Goal: Task Accomplishment & Management: Use online tool/utility

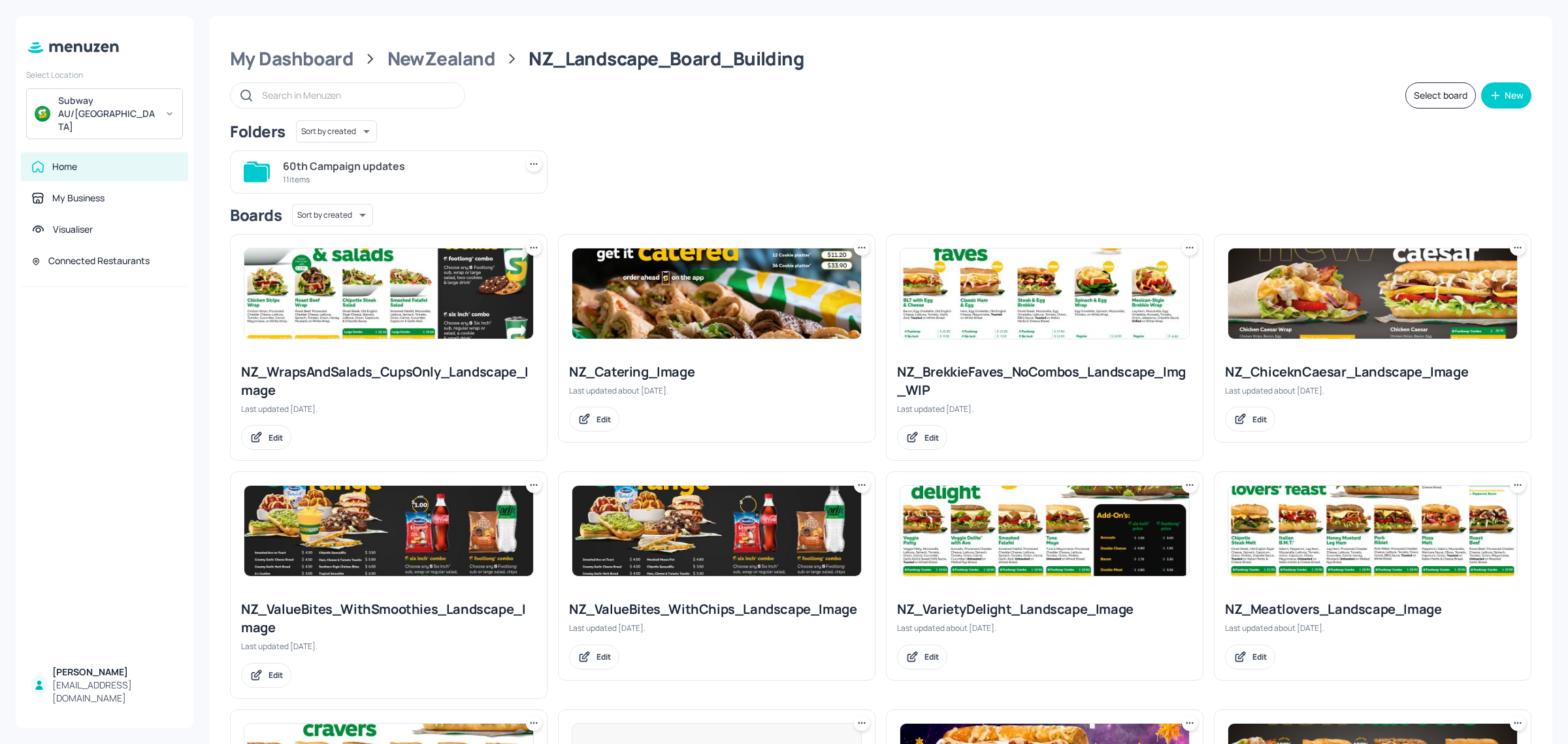
click at [394, 332] on img at bounding box center [389, 294] width 289 height 90
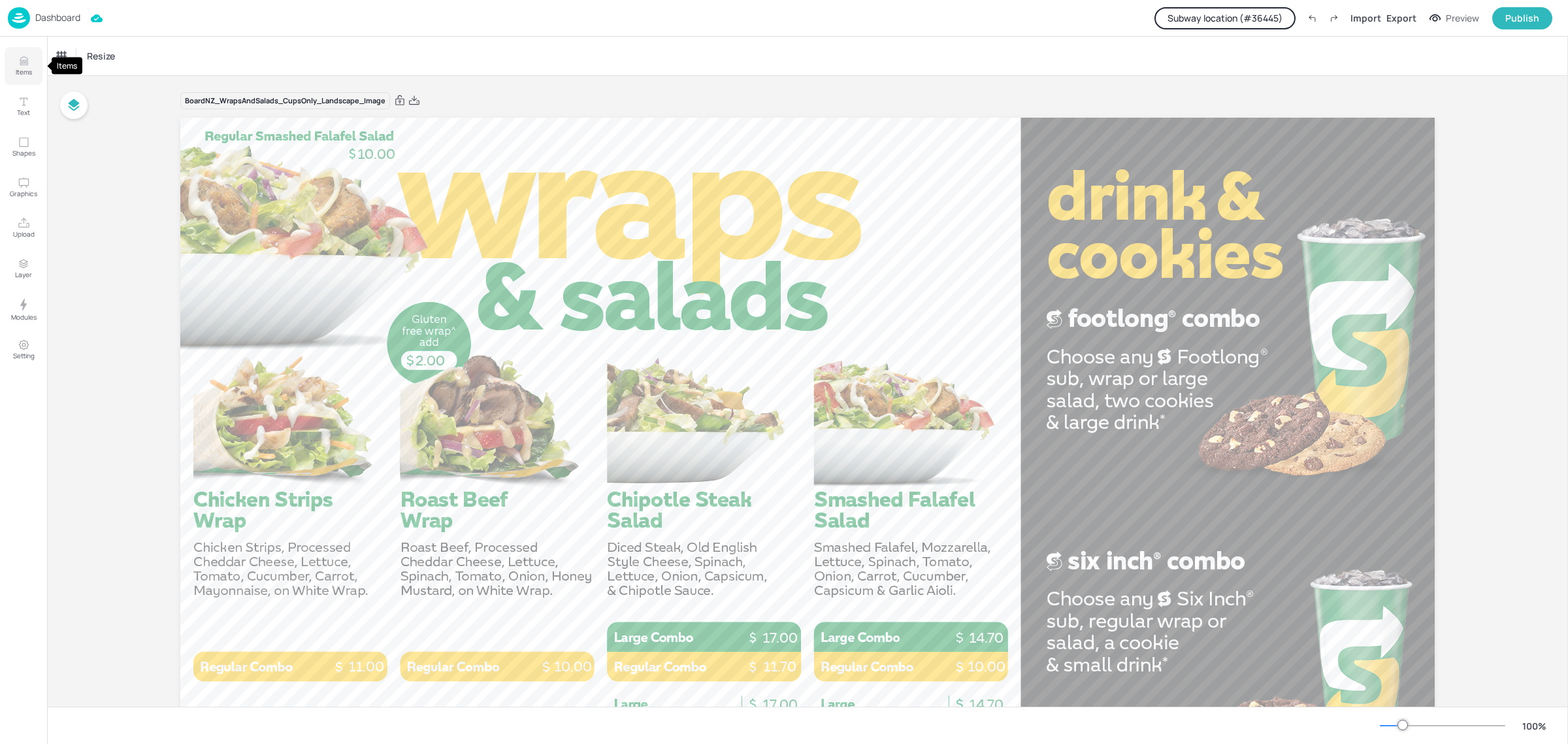
click at [24, 76] on p "Items" at bounding box center [24, 72] width 16 height 9
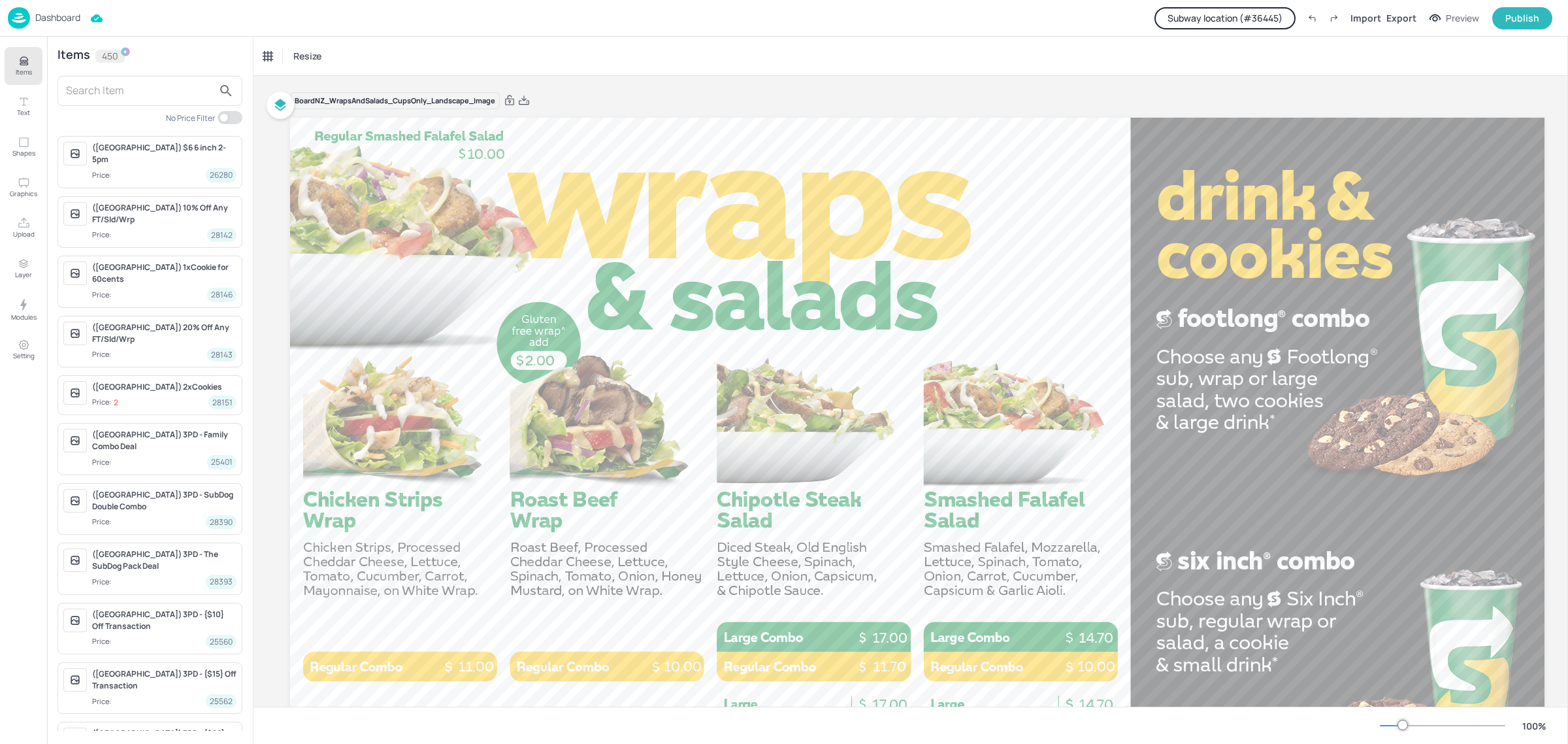
click at [107, 96] on input "text" at bounding box center [139, 90] width 147 height 21
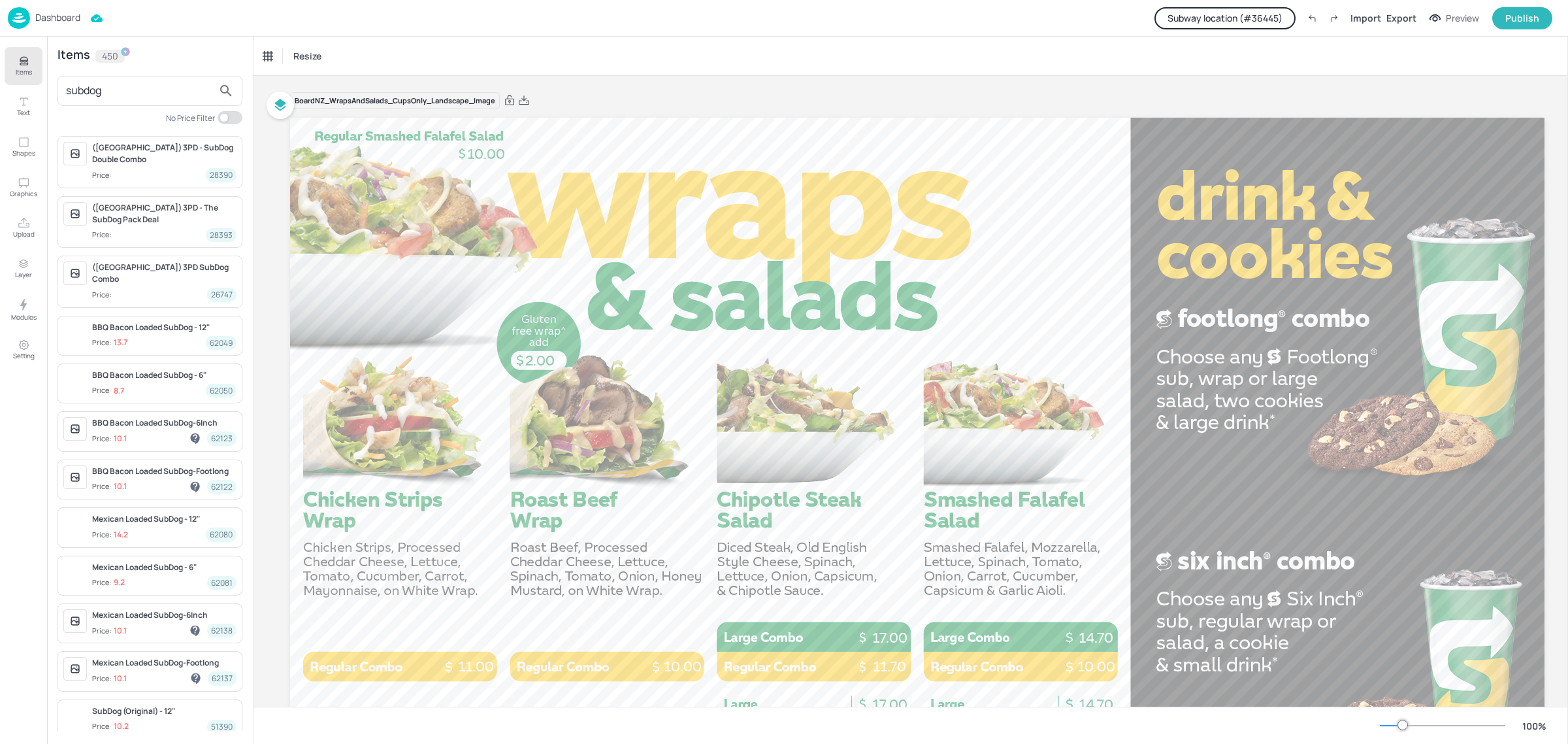
scroll to position [35, 0]
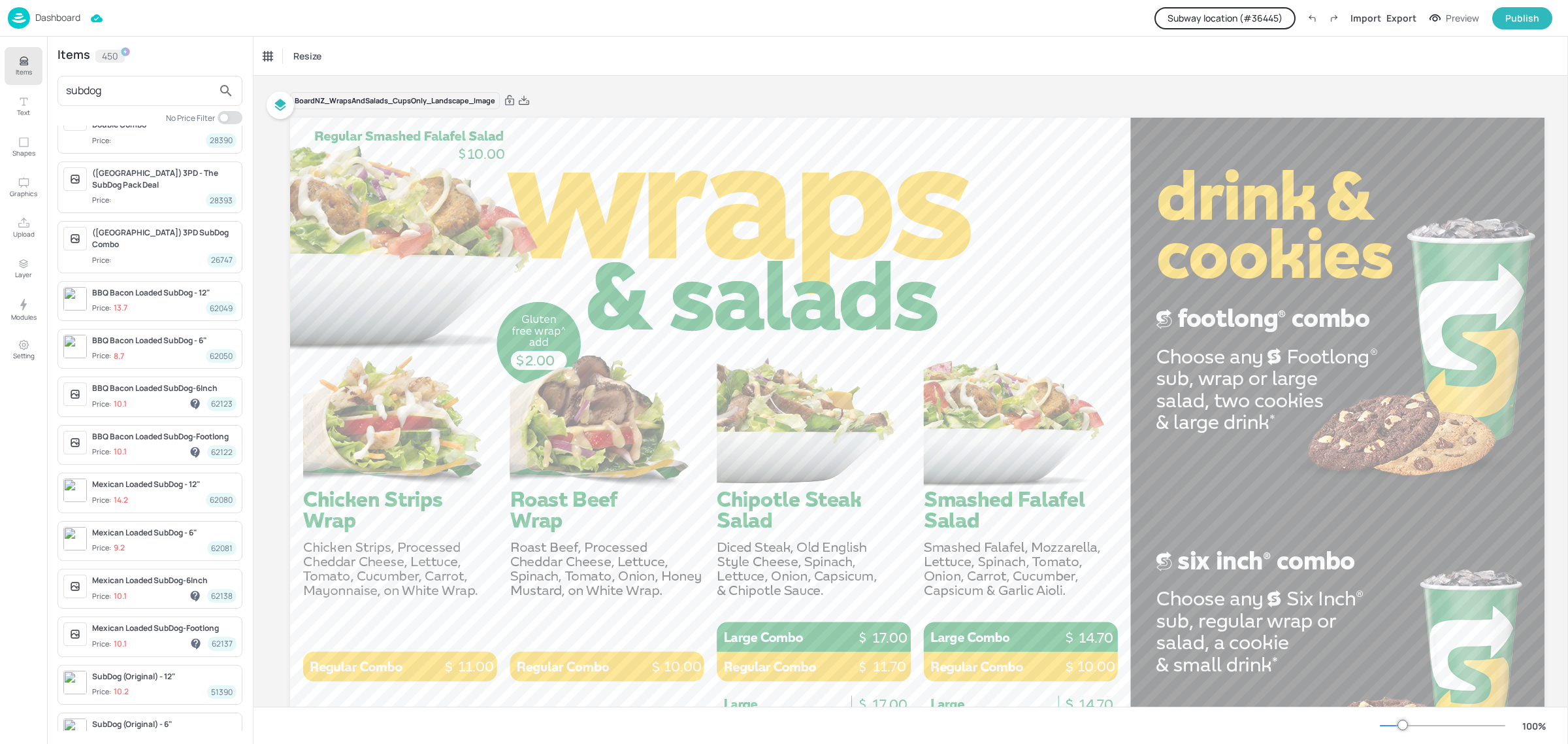
type input "subdog"
click at [1263, 18] on button "Subway location (# 36445 )" at bounding box center [1225, 19] width 141 height 23
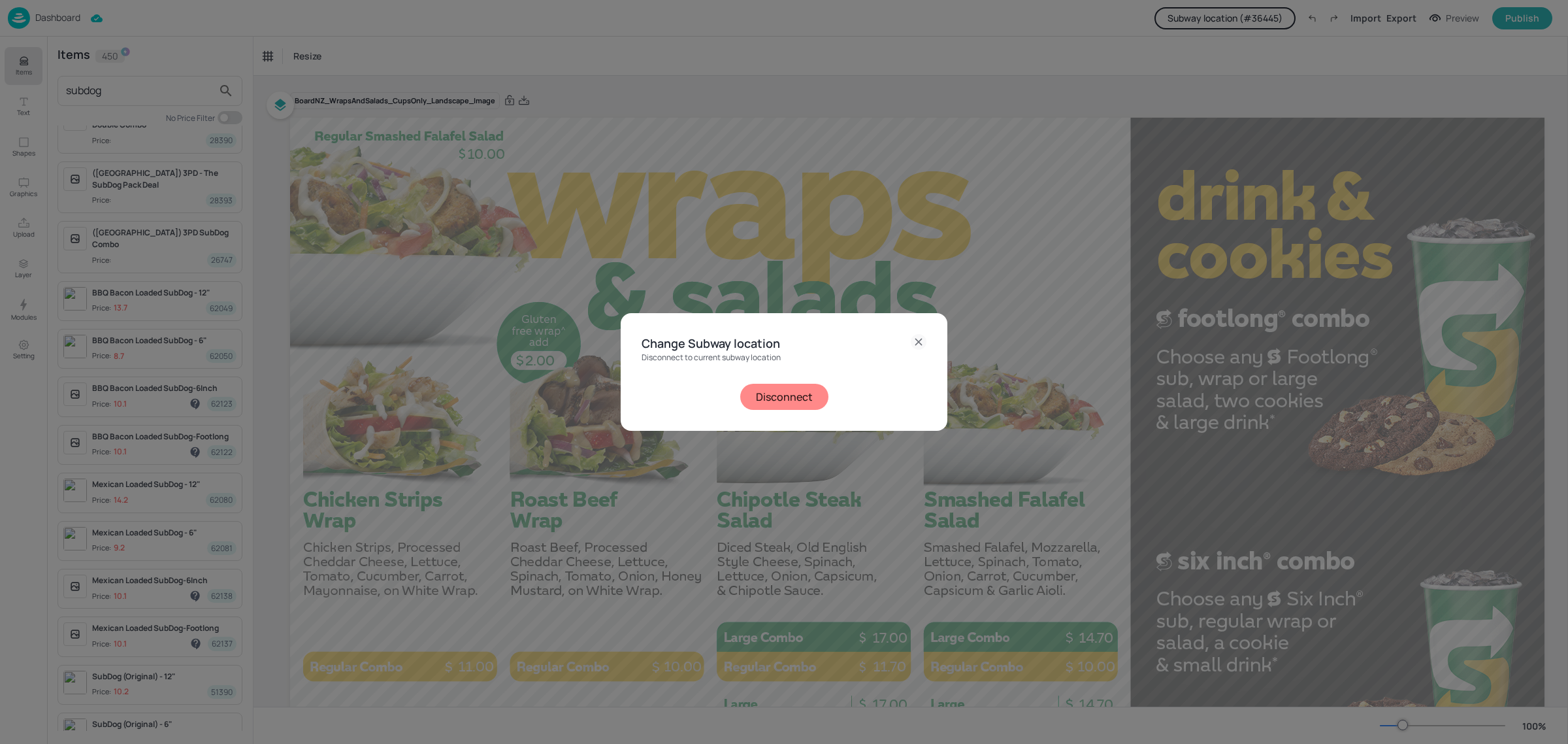
click at [920, 338] on icon at bounding box center [918, 342] width 16 height 16
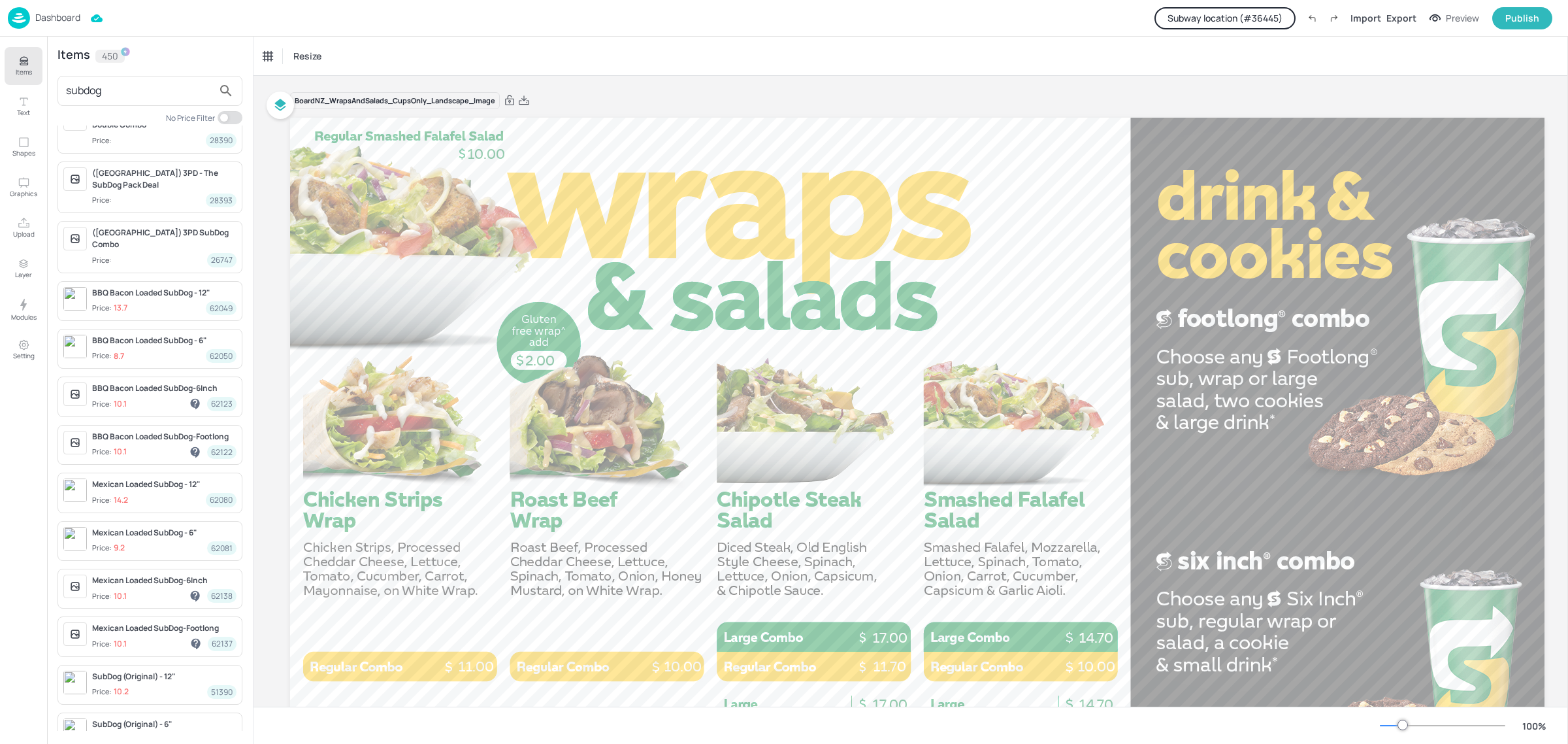
click at [1241, 18] on button "Subway location (# 36445 )" at bounding box center [1225, 19] width 141 height 23
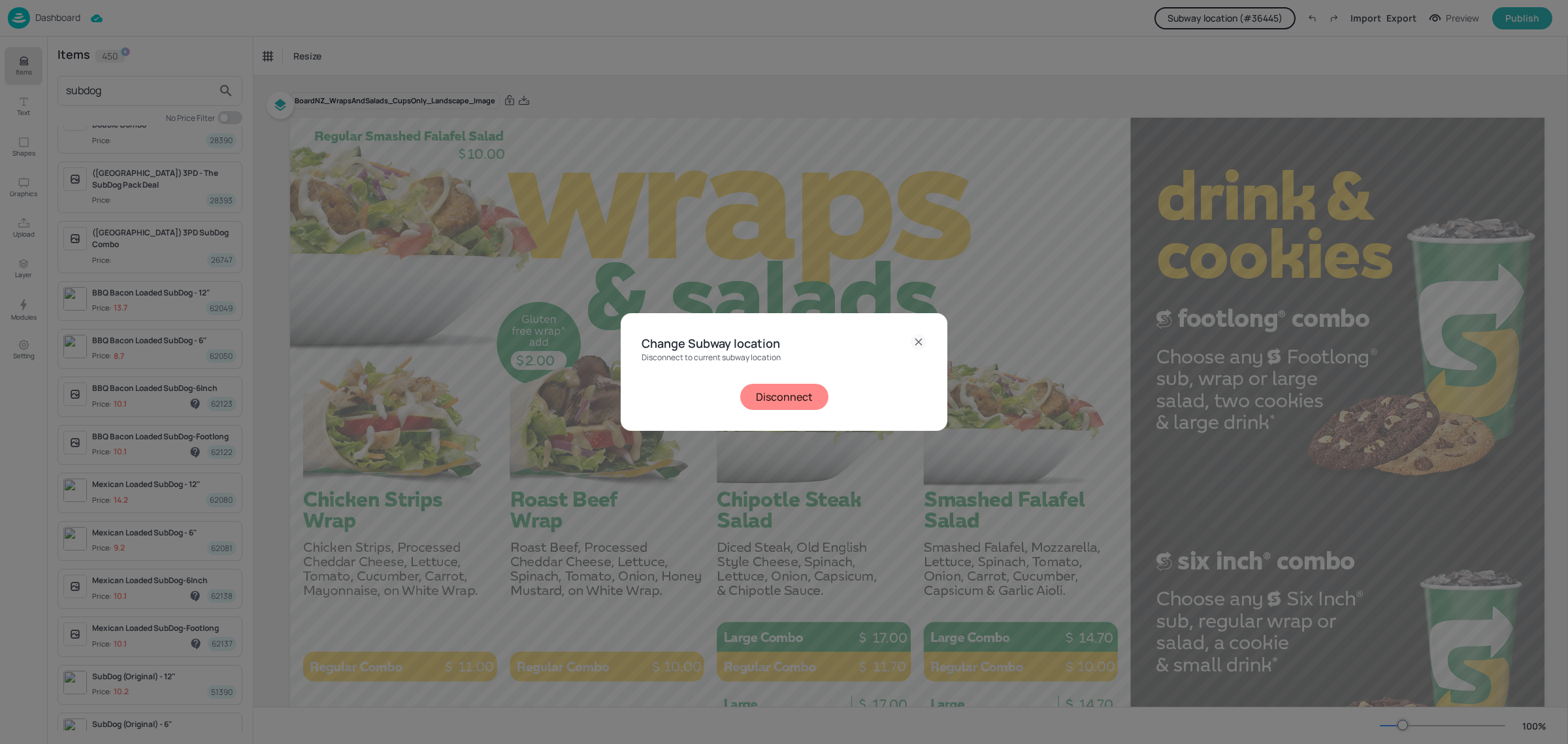
click at [774, 400] on button "Disconnect" at bounding box center [784, 396] width 89 height 26
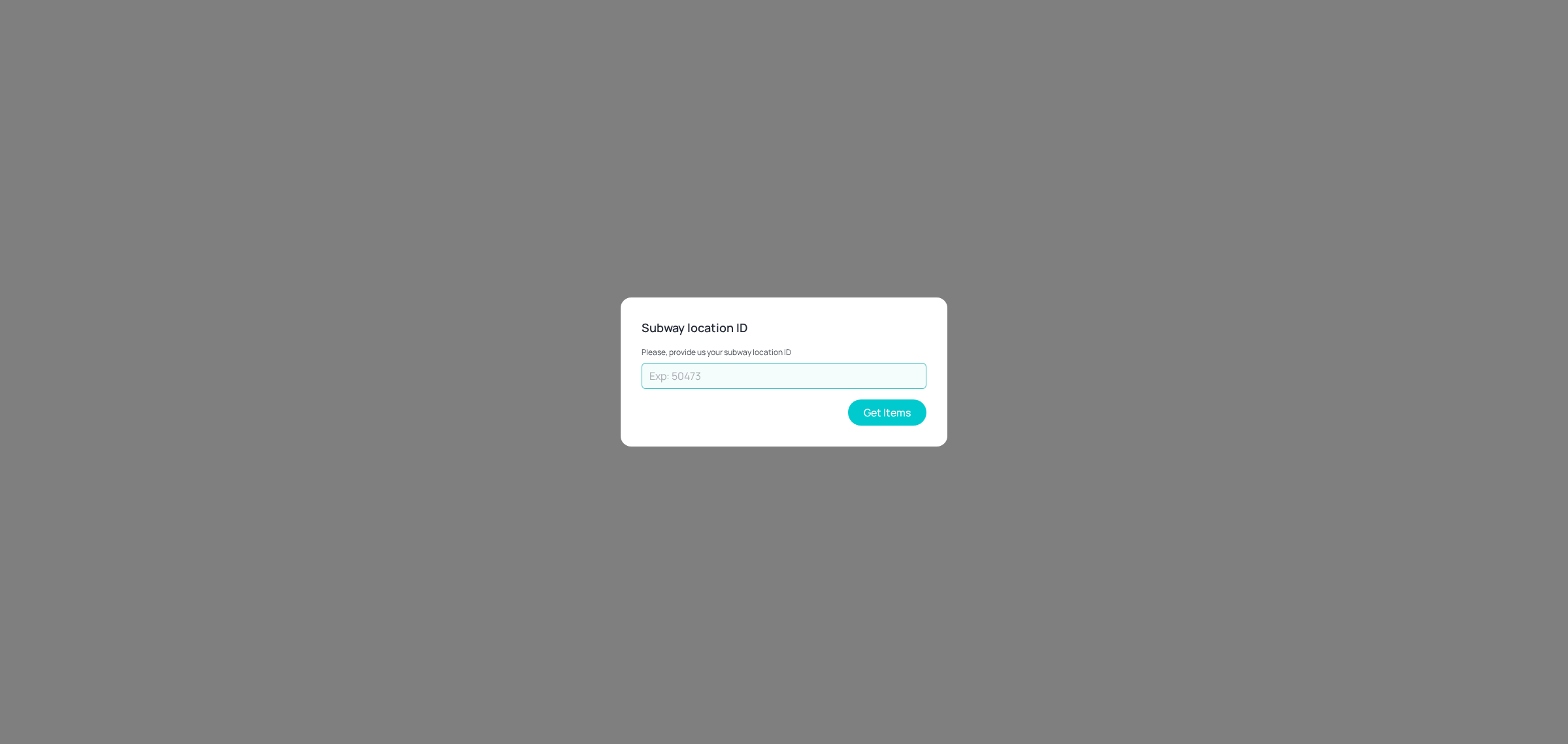
click at [722, 373] on input "text" at bounding box center [784, 376] width 285 height 26
type input "73602"
click at [873, 417] on button "Get Items" at bounding box center [887, 412] width 78 height 26
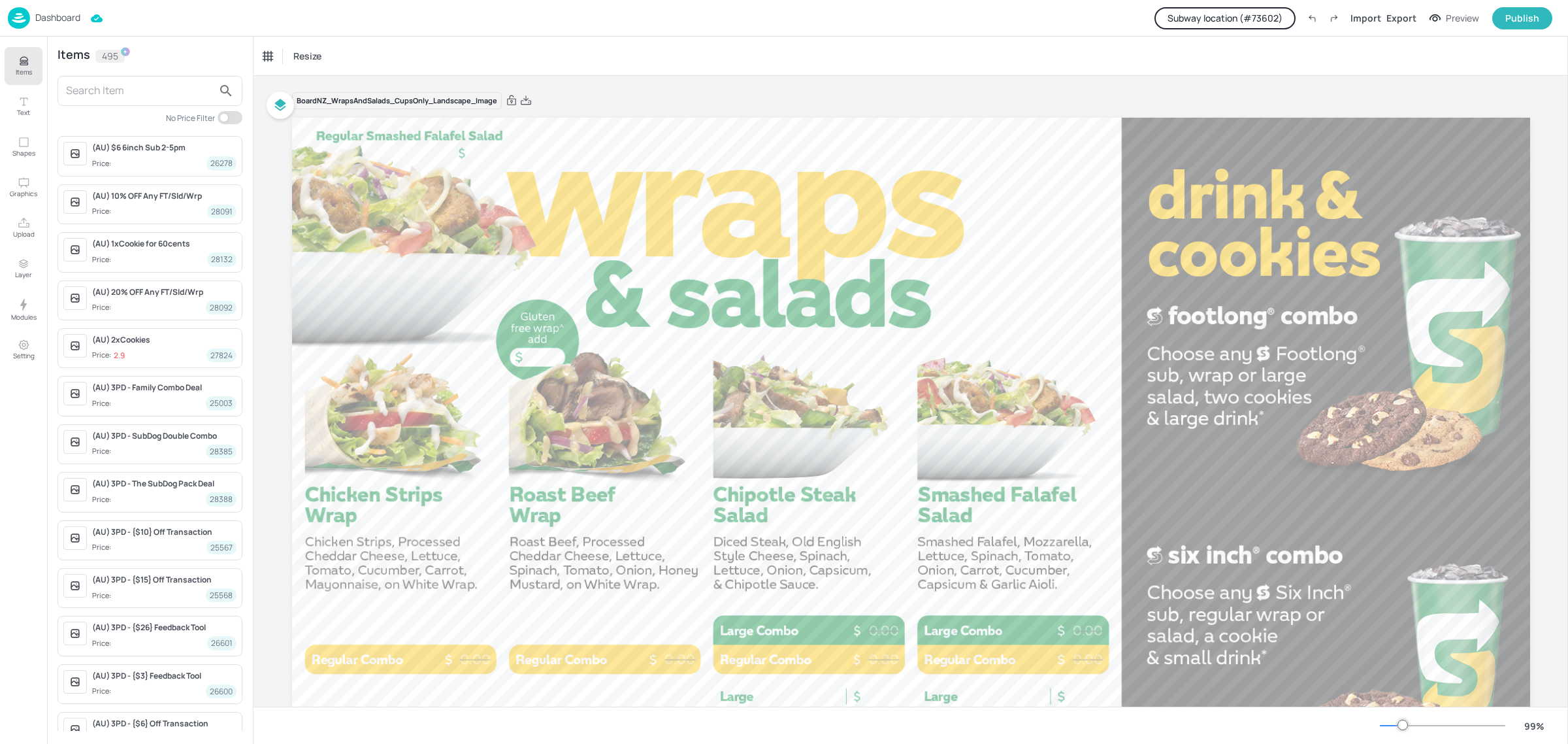
click at [157, 87] on input "text" at bounding box center [139, 90] width 147 height 21
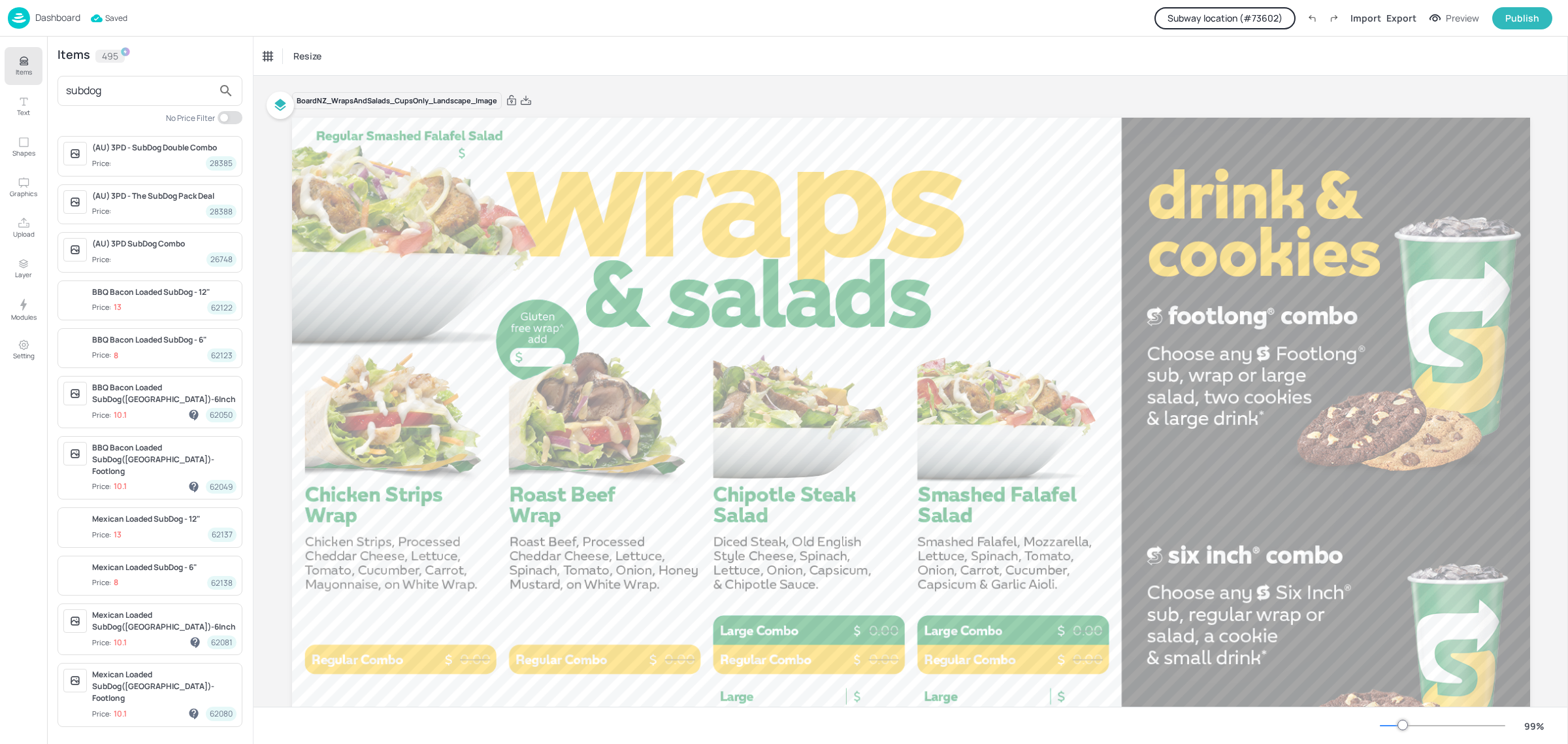
type input "subdog"
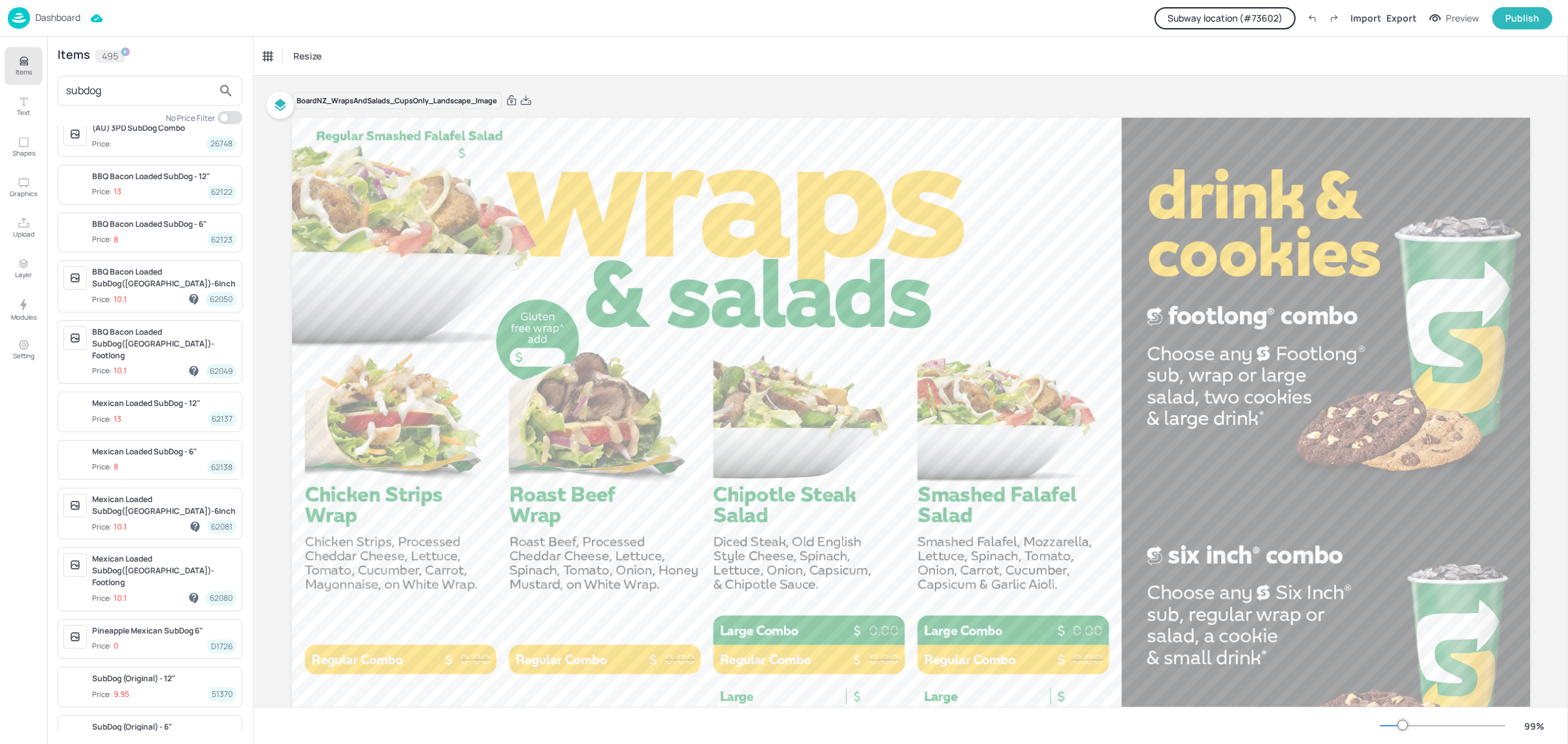
scroll to position [119, 0]
